Goal: Task Accomplishment & Management: Manage account settings

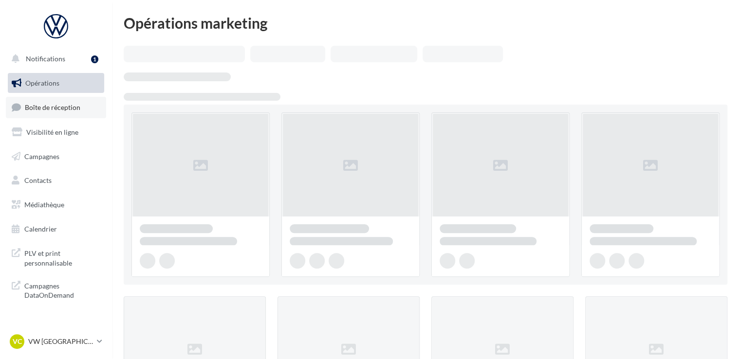
click at [55, 108] on span "Boîte de réception" at bounding box center [52, 107] width 55 height 8
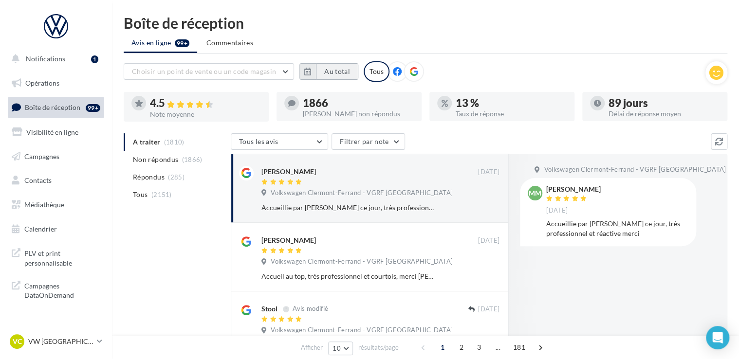
click at [337, 72] on button "Au total" at bounding box center [337, 71] width 42 height 17
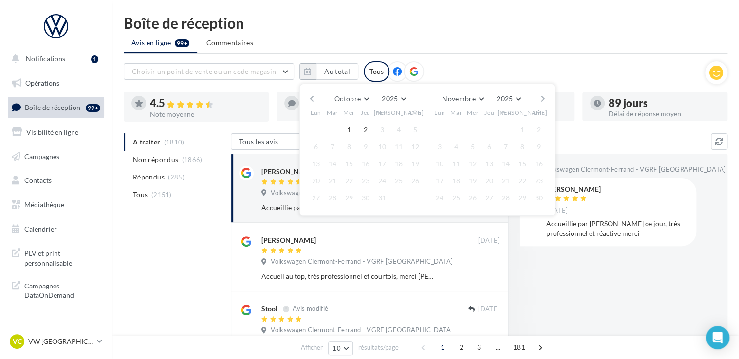
click at [315, 97] on button "button" at bounding box center [312, 99] width 8 height 14
click at [311, 98] on button "button" at bounding box center [312, 99] width 8 height 14
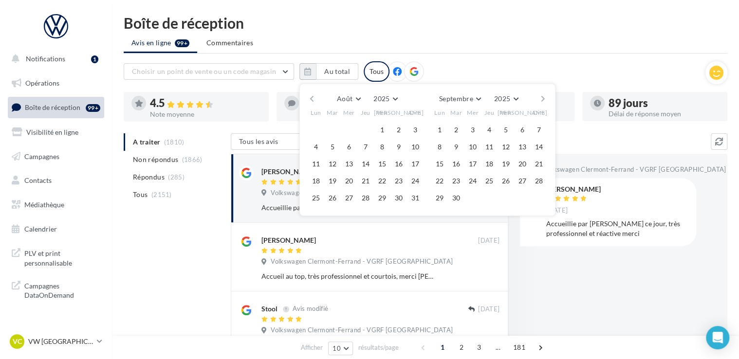
click at [311, 98] on button "button" at bounding box center [312, 99] width 8 height 14
click at [334, 130] on button "1" at bounding box center [332, 130] width 15 height 15
click at [543, 98] on button "button" at bounding box center [543, 99] width 8 height 14
click at [539, 100] on button "button" at bounding box center [543, 99] width 8 height 14
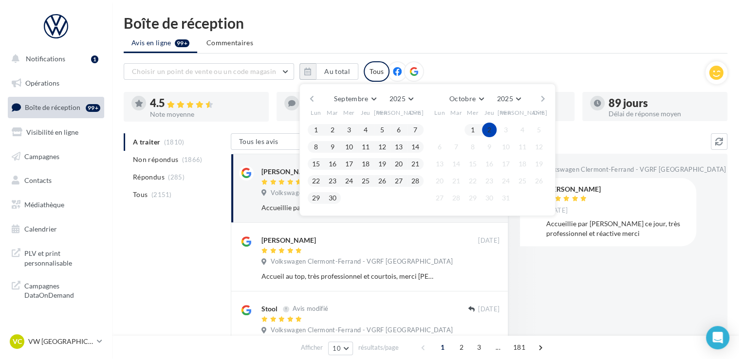
click at [492, 127] on button "2" at bounding box center [489, 130] width 15 height 15
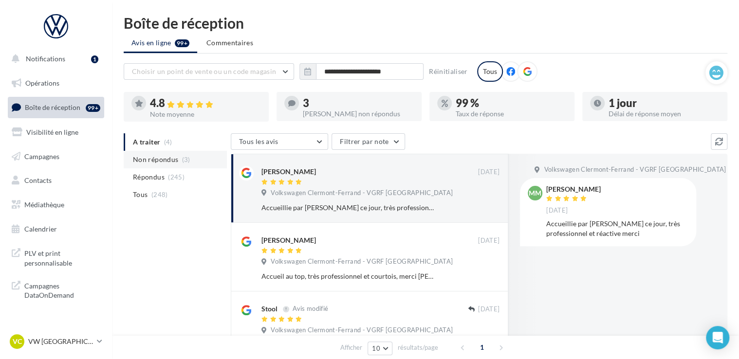
click at [178, 164] on li "Non répondus (3)" at bounding box center [175, 160] width 103 height 18
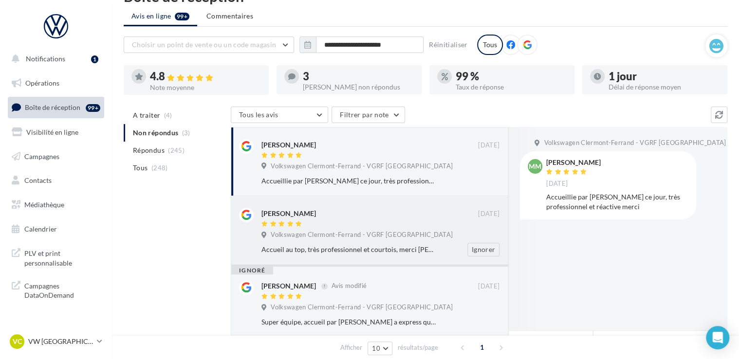
scroll to position [49, 0]
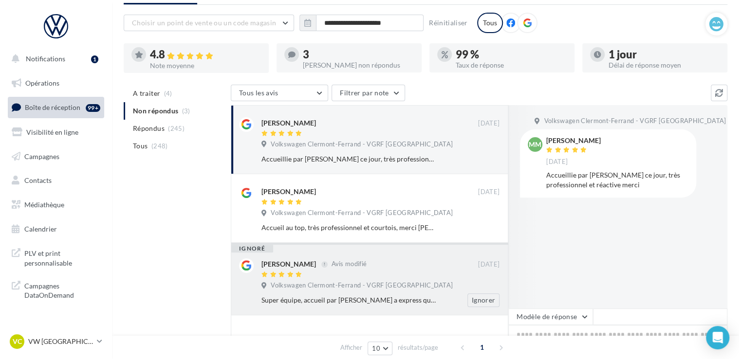
click at [418, 263] on div "jean francois corre Avis modifié" at bounding box center [369, 263] width 217 height 10
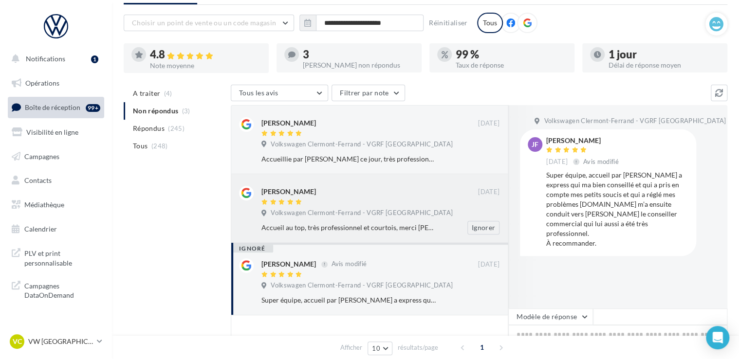
click at [400, 194] on div "Guillaume Dufour" at bounding box center [369, 191] width 217 height 10
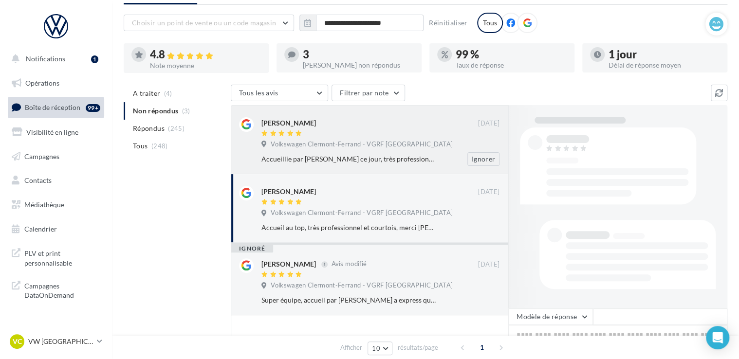
click at [401, 145] on span "Volkswagen Clermont-Ferrand - VGRF Auvergne" at bounding box center [362, 144] width 182 height 9
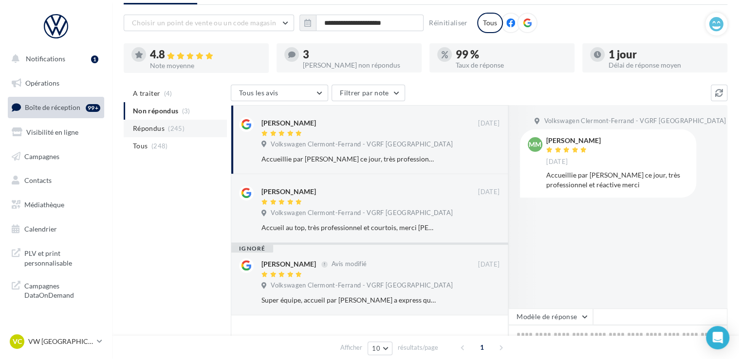
click at [163, 129] on span "Répondus" at bounding box center [149, 129] width 32 height 10
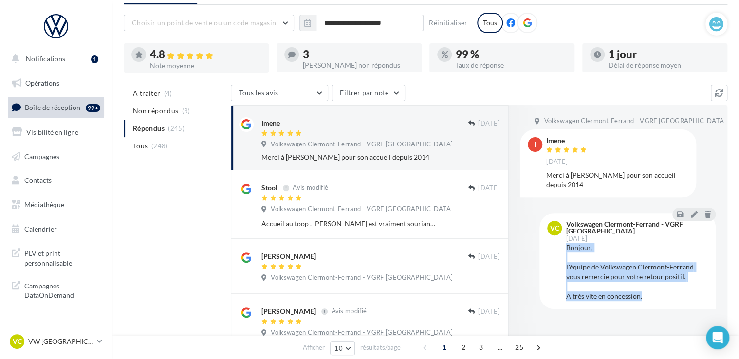
drag, startPoint x: 653, startPoint y: 288, endPoint x: 567, endPoint y: 240, distance: 98.5
click at [567, 243] on div "Bonjour, L'équipe de Volkswagen Clermont-Ferrand vous remercie pour votre retou…" at bounding box center [637, 272] width 142 height 58
click at [659, 288] on div "Bonjour, L'équipe de Volkswagen Clermont-Ferrand vous remercie pour votre retou…" at bounding box center [637, 272] width 142 height 58
drag, startPoint x: 645, startPoint y: 290, endPoint x: 565, endPoint y: 238, distance: 95.3
click at [566, 243] on div "Bonjour, L'équipe de Volkswagen Clermont-Ferrand vous remercie pour votre retou…" at bounding box center [637, 272] width 142 height 58
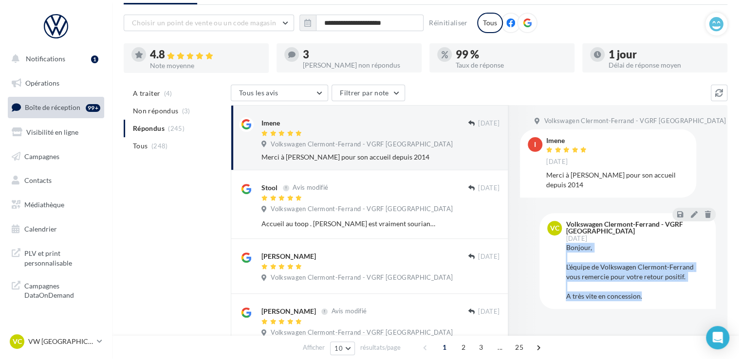
copy div "Bonjour, L'équipe de Volkswagen Clermont-Ferrand vous remercie pour votre retou…"
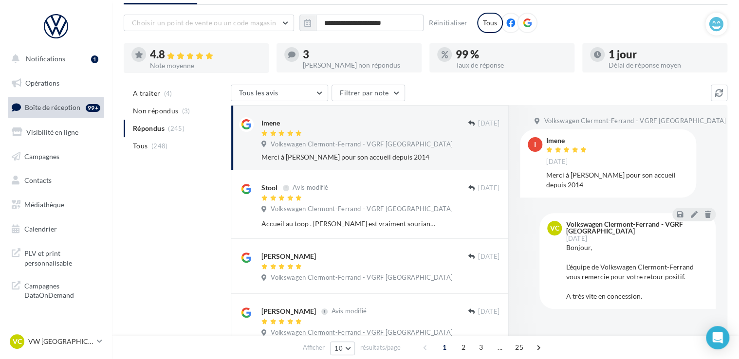
click at [52, 351] on div "VC VW CLERMONT-FERRAND vw-aub-mac" at bounding box center [56, 341] width 96 height 19
click at [54, 343] on p "VW [GEOGRAPHIC_DATA]" at bounding box center [60, 342] width 65 height 10
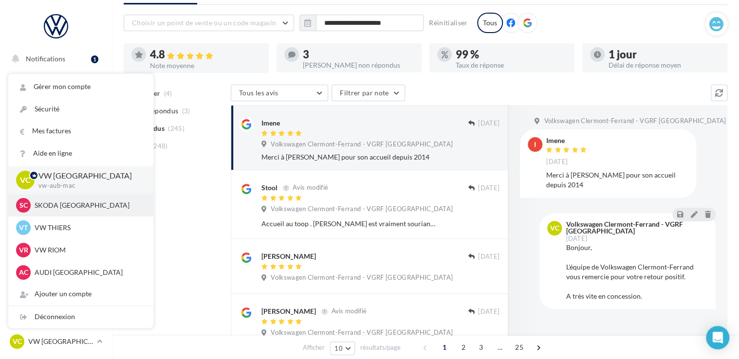
click at [69, 211] on div "SC SKODA CLERMONT-FERRAND sk-aubi-cha" at bounding box center [80, 205] width 129 height 15
